Goal: Task Accomplishment & Management: Use online tool/utility

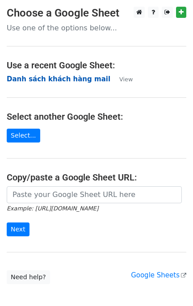
click at [76, 80] on strong "[PERSON_NAME] sách khách hàng mail" at bounding box center [59, 79] width 104 height 8
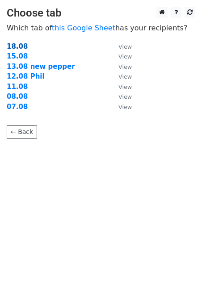
click at [18, 42] on strong "18.08" at bounding box center [17, 46] width 21 height 8
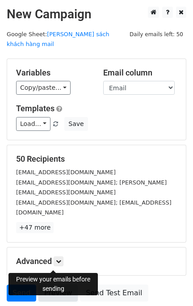
click at [56, 285] on link "Preview" at bounding box center [57, 293] width 39 height 17
